Goal: Information Seeking & Learning: Check status

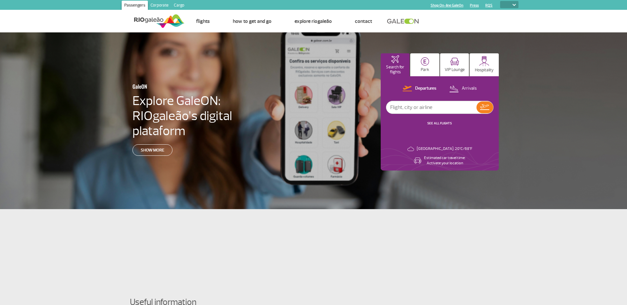
select select
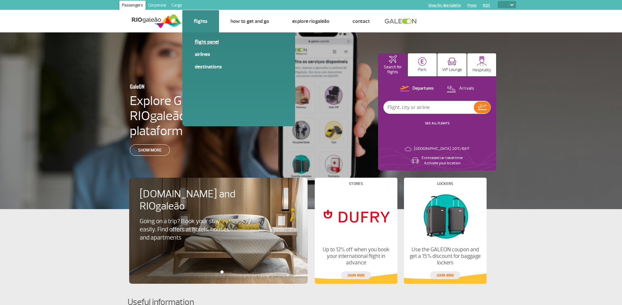
click at [202, 43] on link "Flight panel" at bounding box center [239, 41] width 88 height 7
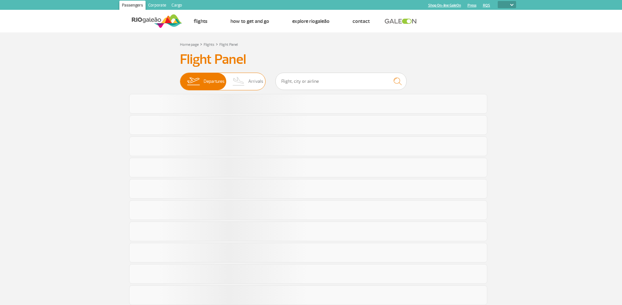
click at [255, 82] on span "Arrivals" at bounding box center [255, 81] width 15 height 17
click at [180, 78] on input "Departures Arrivals" at bounding box center [180, 78] width 0 height 0
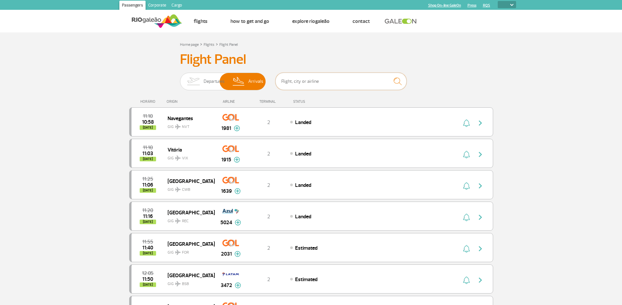
click at [310, 79] on input "text" at bounding box center [340, 81] width 131 height 17
type input "[GEOGRAPHIC_DATA]"
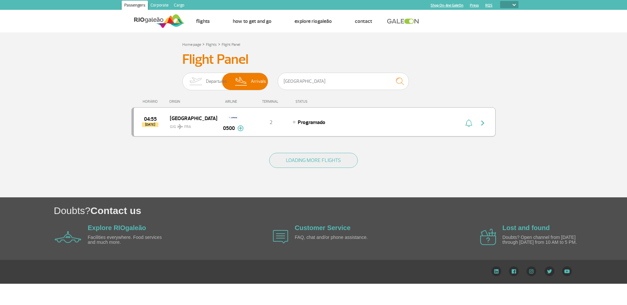
click at [487, 125] on button "button" at bounding box center [483, 122] width 15 height 10
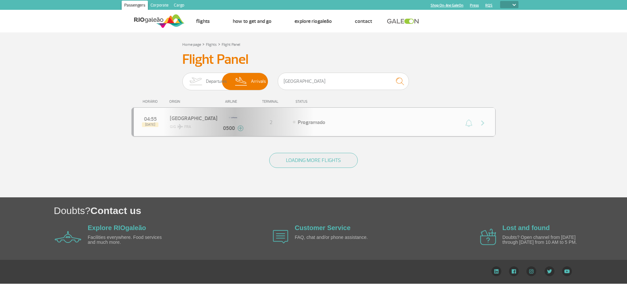
click at [481, 125] on div "04:55 [DATE] Frankfurt GIG FRA 0500 2 Programado Parcerias: Singapore Airlines …" at bounding box center [313, 121] width 364 height 29
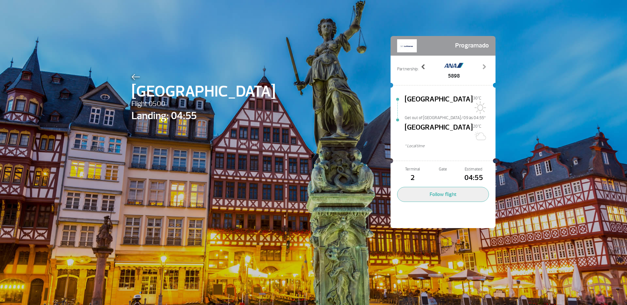
click at [420, 68] on span at bounding box center [423, 67] width 7 height 7
click at [436, 187] on button "Follow flight" at bounding box center [443, 194] width 92 height 15
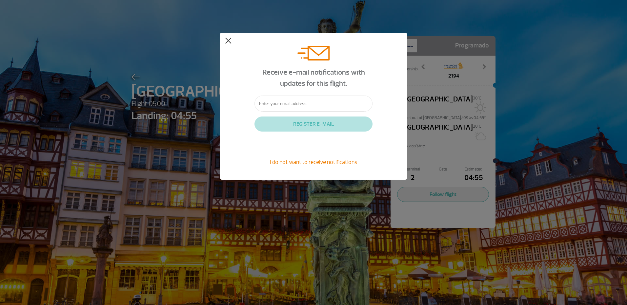
click at [227, 40] on button at bounding box center [228, 41] width 7 height 7
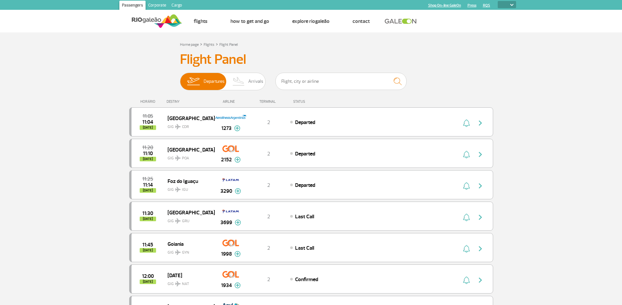
click at [297, 84] on input "text" at bounding box center [340, 81] width 131 height 17
click at [243, 85] on img at bounding box center [238, 81] width 19 height 17
click at [180, 78] on input "Departures Arrivals" at bounding box center [180, 78] width 0 height 0
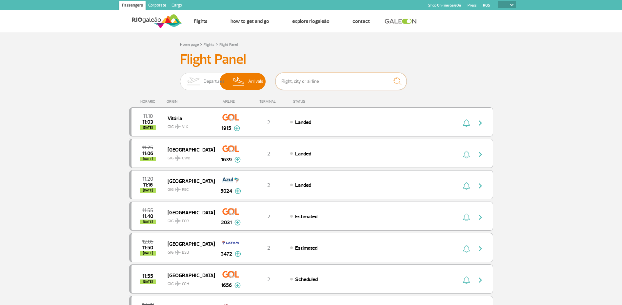
click at [305, 83] on input "text" at bounding box center [340, 81] width 131 height 17
type input "[GEOGRAPHIC_DATA]"
